Goal: Navigation & Orientation: Go to known website

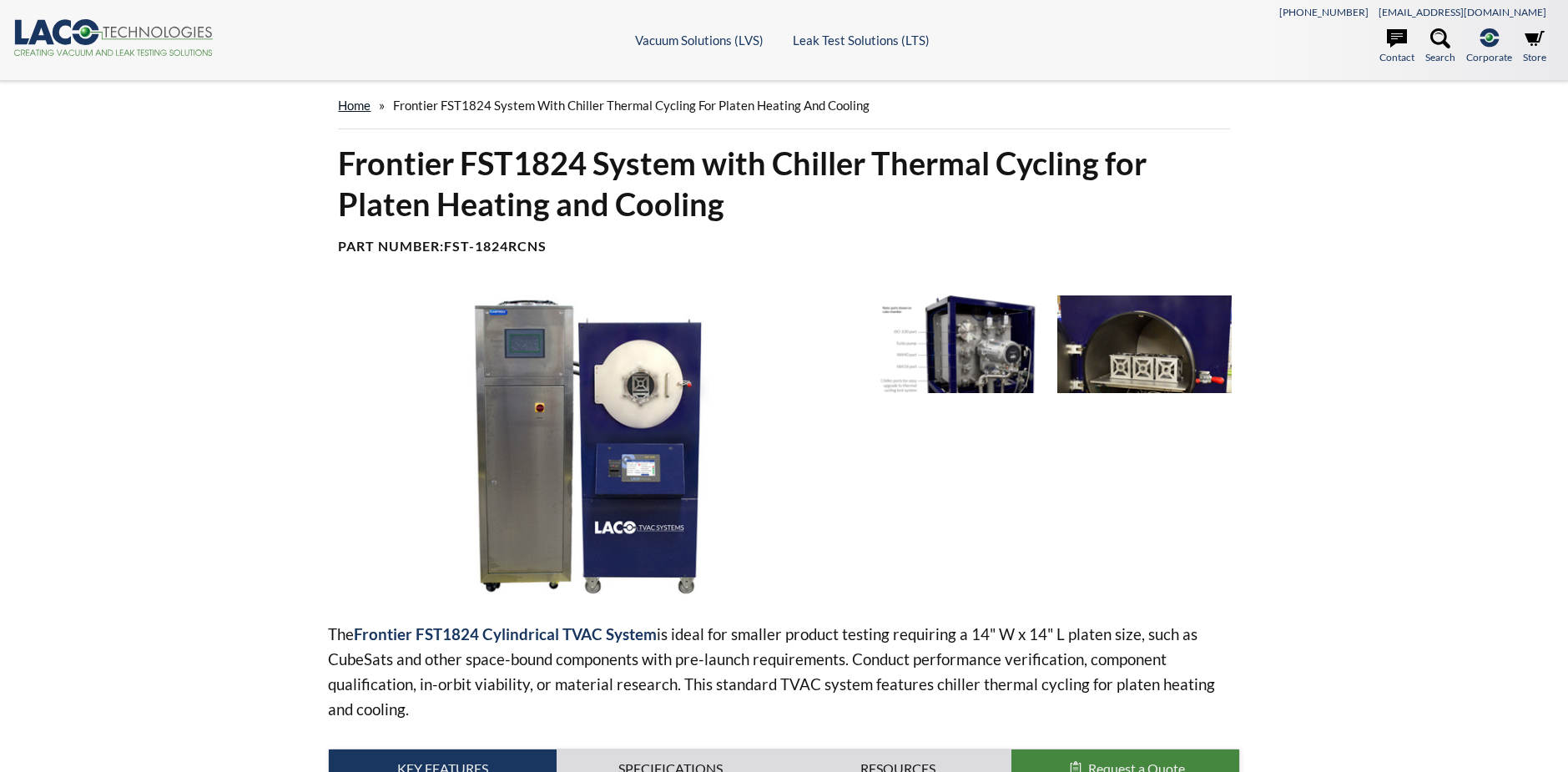
click at [358, 102] on link "home" at bounding box center [353, 105] width 33 height 15
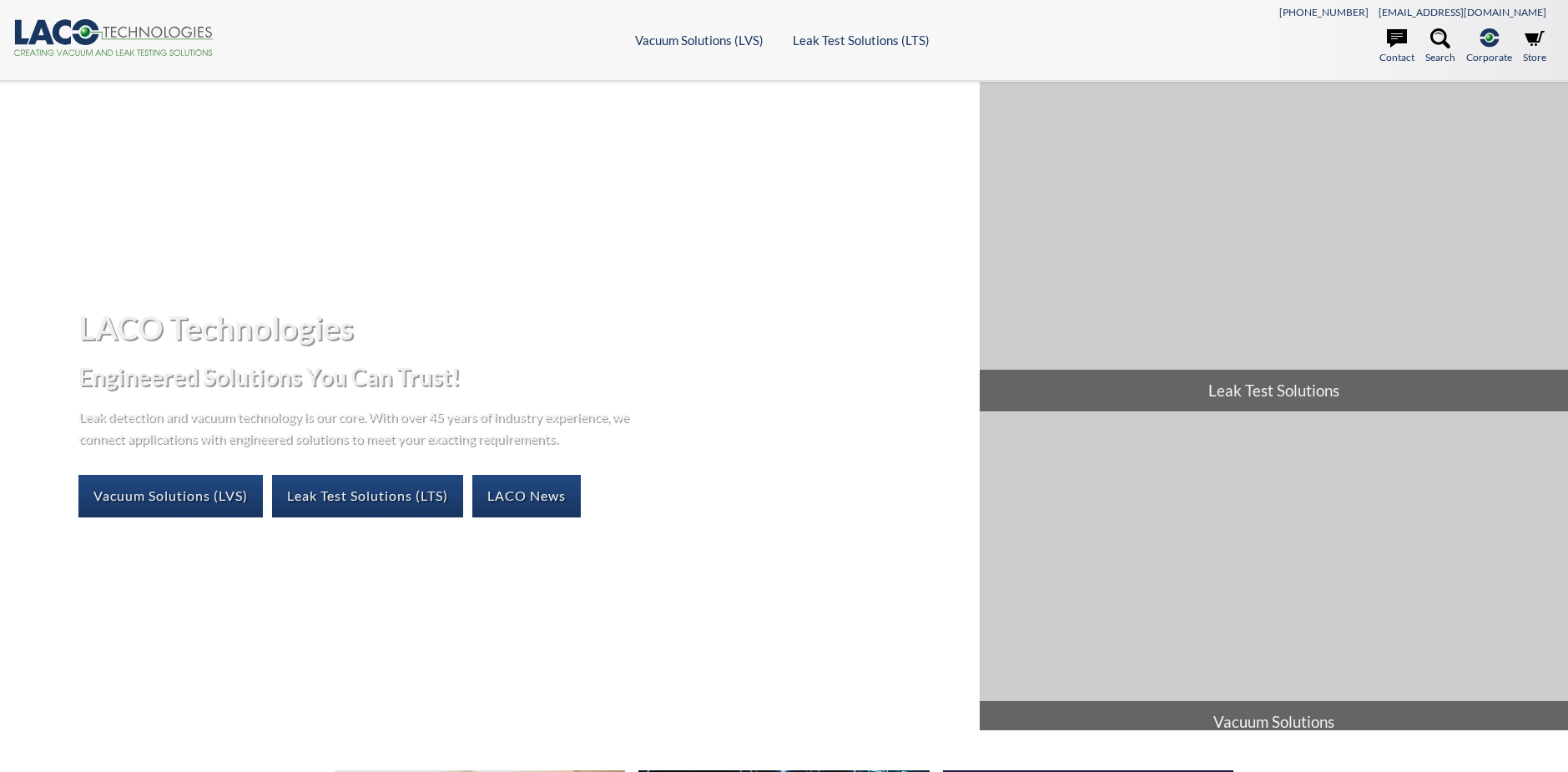
select select "Language Translate Widget"
click at [184, 499] on link "Vacuum Solutions (LVS)" at bounding box center [170, 496] width 185 height 41
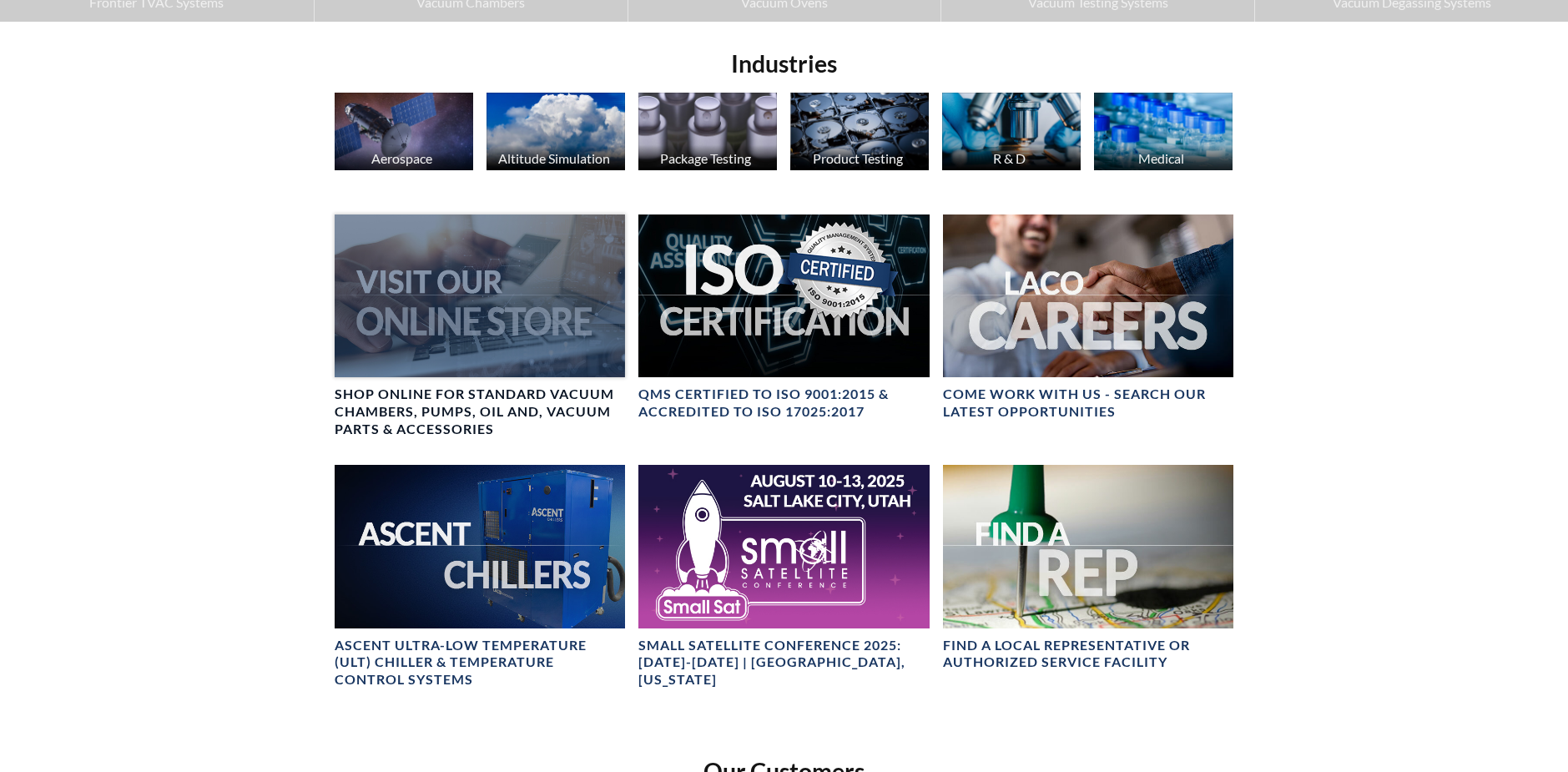
scroll to position [751, 0]
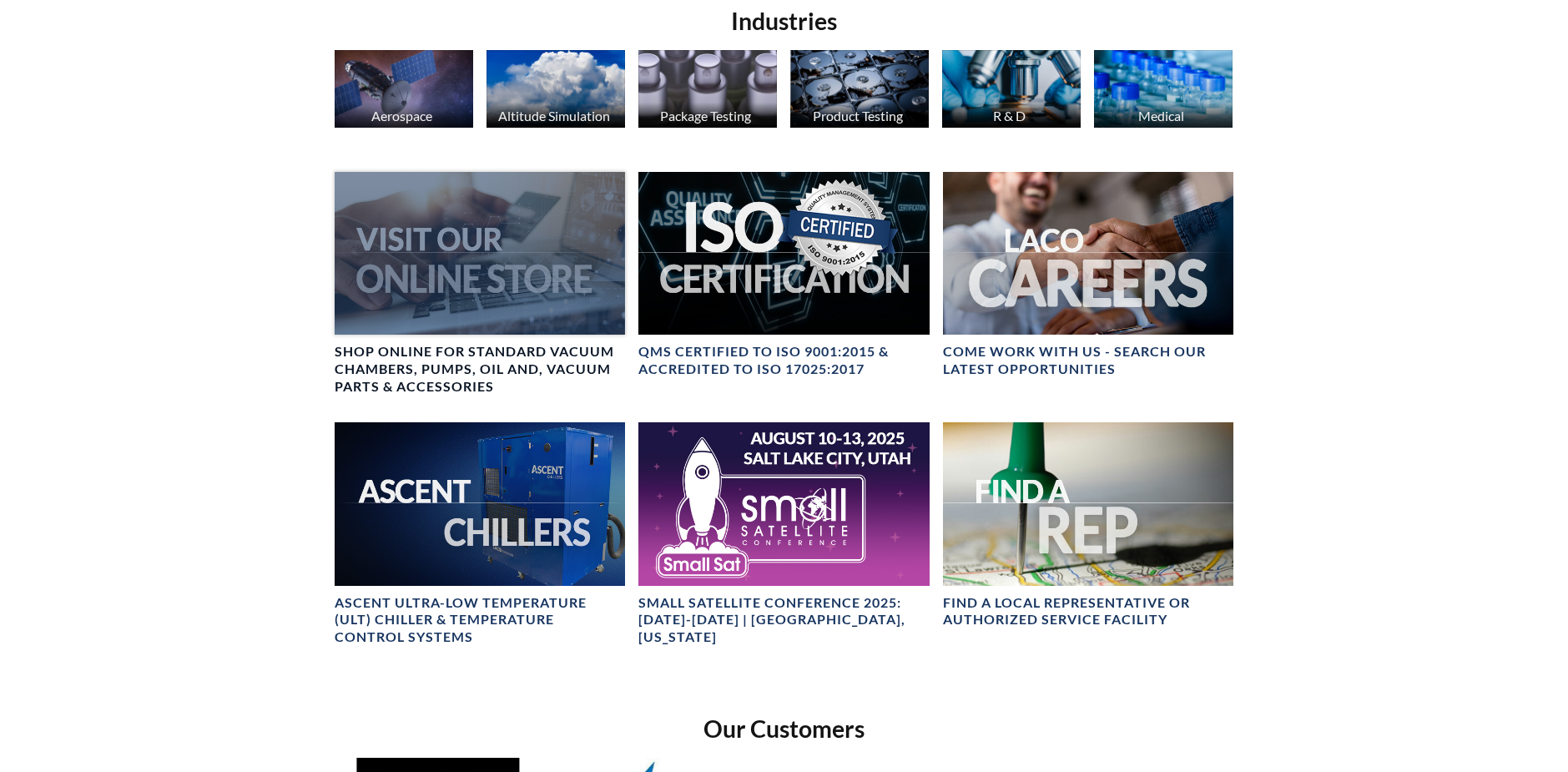
click at [442, 269] on div at bounding box center [480, 253] width 290 height 163
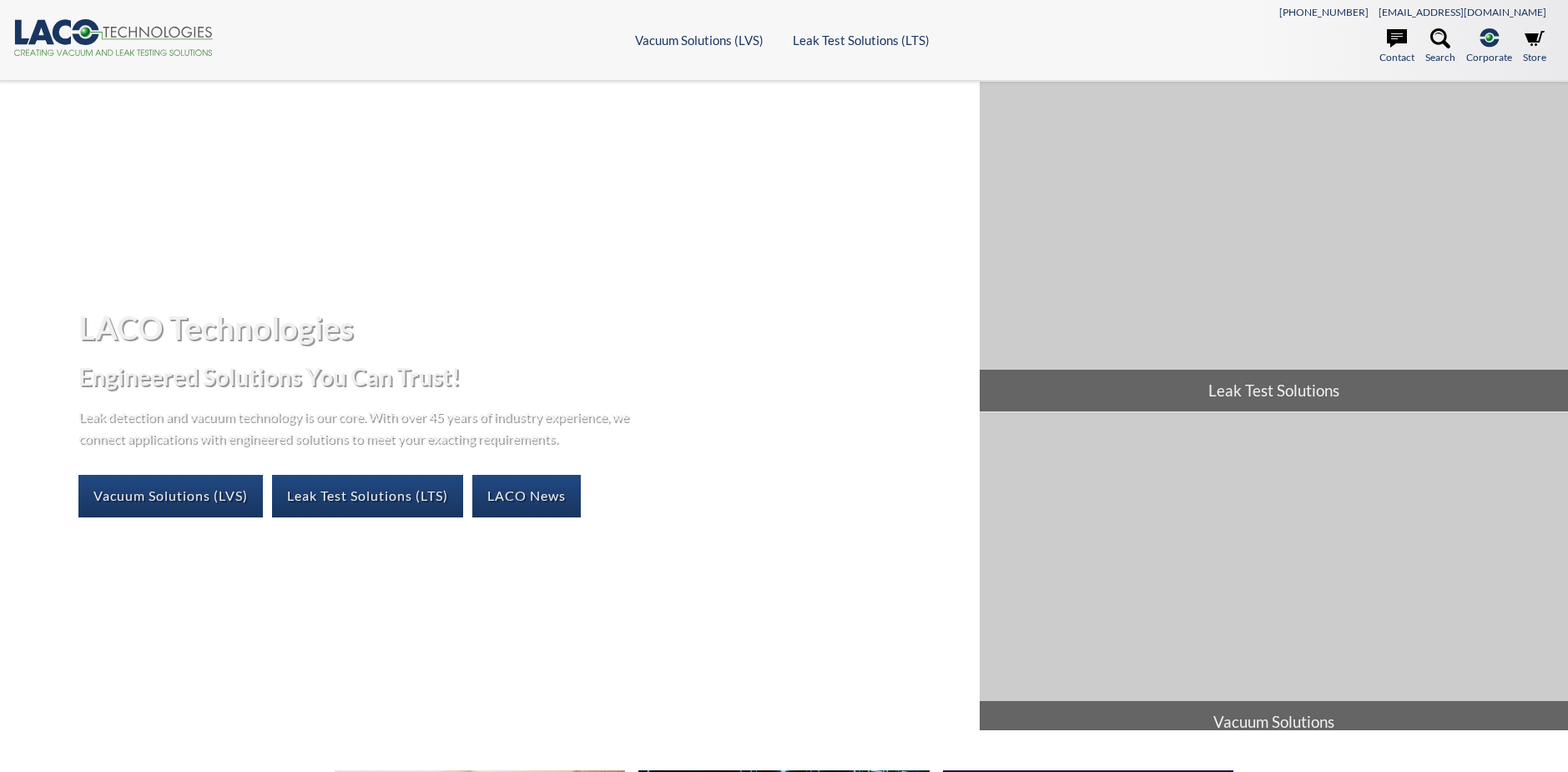
select select "Language Translate Widget"
